Goal: Task Accomplishment & Management: Use online tool/utility

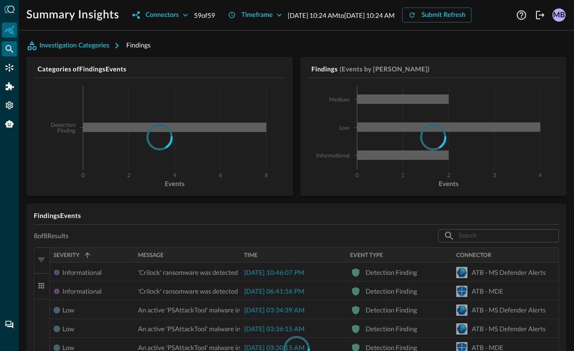
click at [11, 49] on icon "Federated Search" at bounding box center [9, 48] width 9 height 9
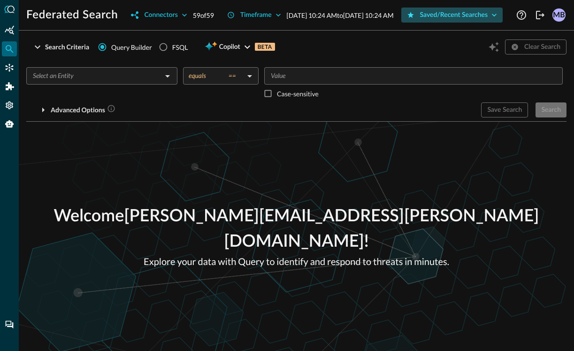
click at [420, 21] on div "Saved/Recent Searches" at bounding box center [454, 15] width 68 height 12
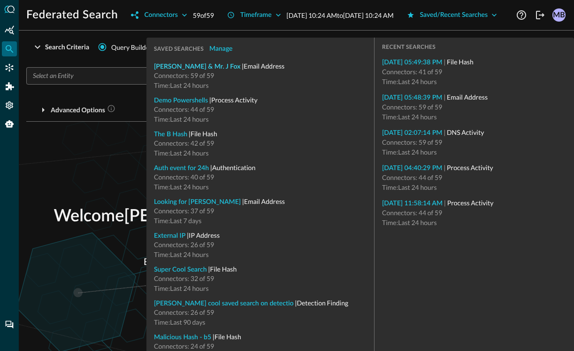
type input "Email Address"
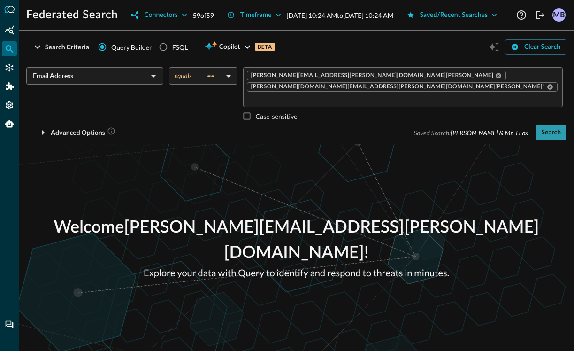
click at [547, 133] on div "Search" at bounding box center [551, 133] width 20 height 12
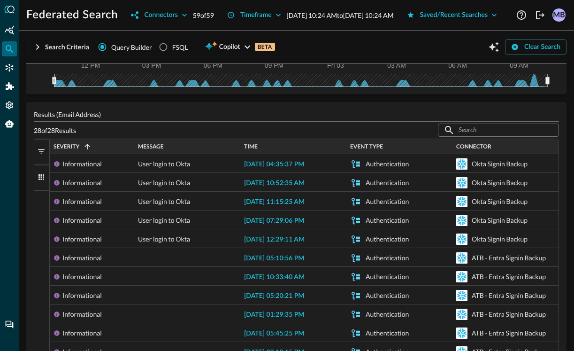
scroll to position [129, 0]
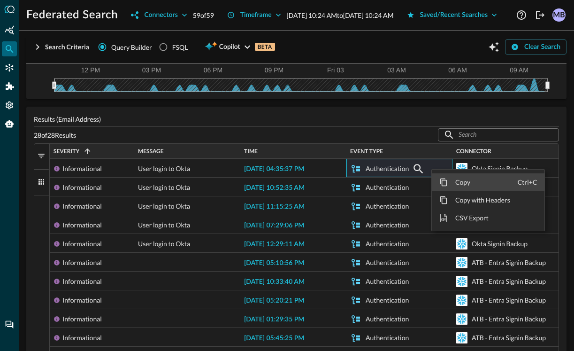
click at [466, 227] on span "CSV Export" at bounding box center [483, 218] width 70 height 18
